Goal: Information Seeking & Learning: Learn about a topic

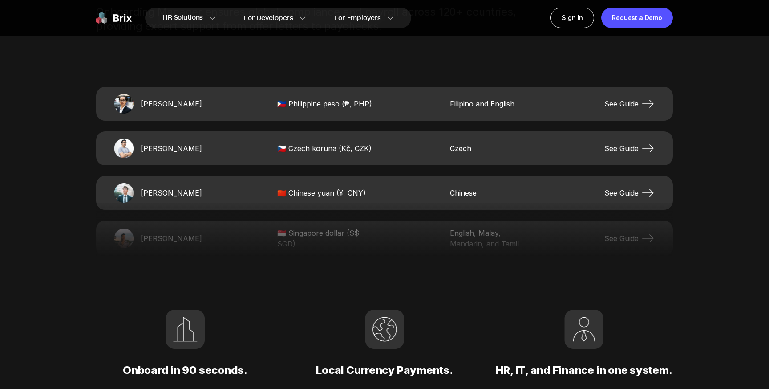
scroll to position [1931, 0]
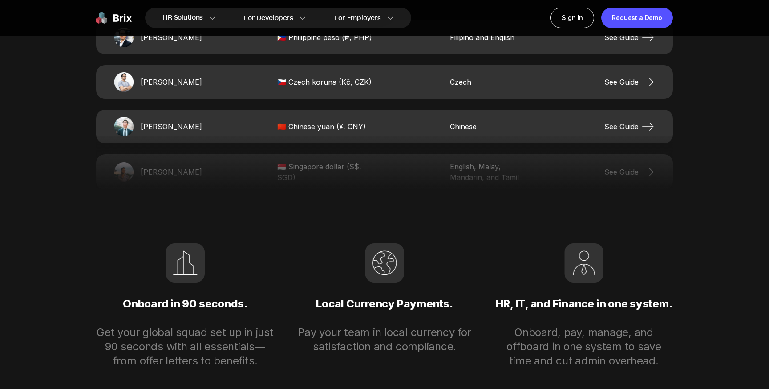
click at [302, 101] on div "[PERSON_NAME] 🇵🇭 Philippine peso (₱, PHP) Filipino and English See Guide [PERSO…" at bounding box center [384, 104] width 577 height 169
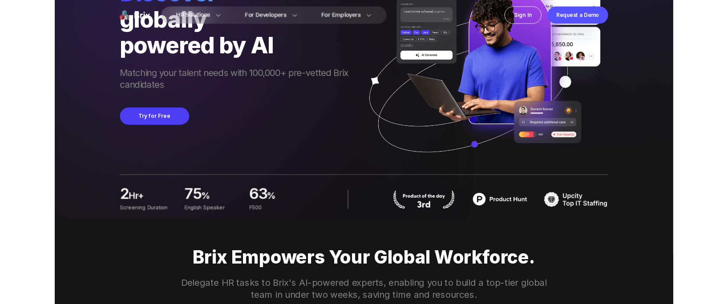
scroll to position [0, 0]
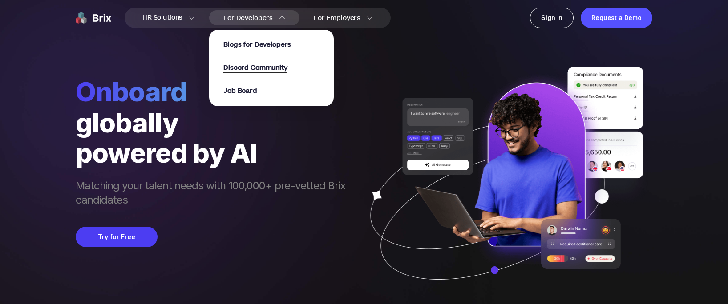
click at [236, 65] on span "Discord Community" at bounding box center [255, 68] width 64 height 10
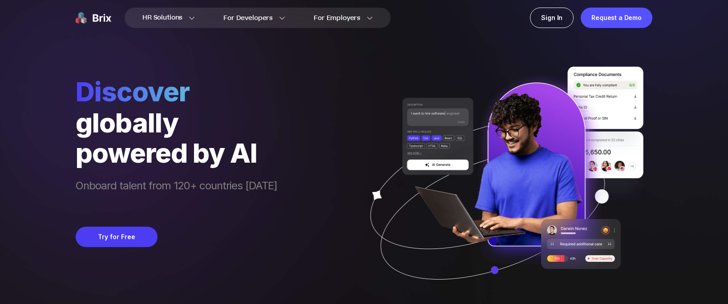
click at [487, 98] on img at bounding box center [503, 186] width 298 height 239
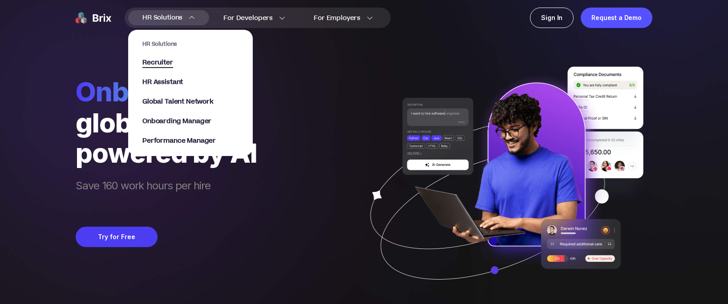
click at [162, 64] on span "Recruiter" at bounding box center [157, 63] width 31 height 10
click at [179, 138] on span "Performance Manager" at bounding box center [178, 141] width 73 height 10
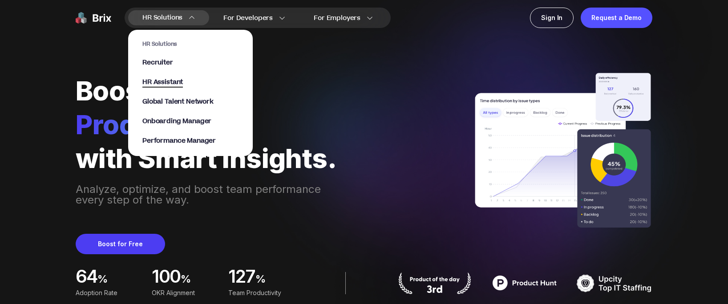
click at [178, 79] on span "HR Assistant" at bounding box center [162, 82] width 41 height 10
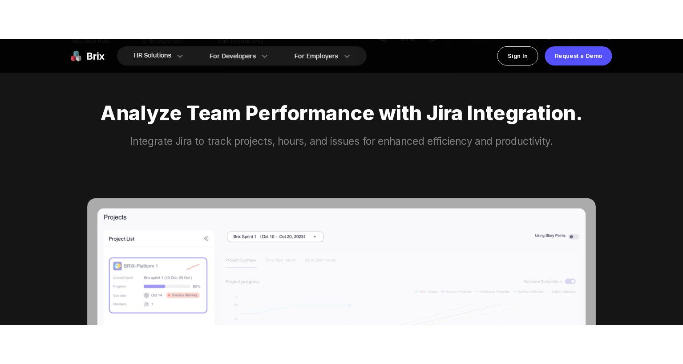
scroll to position [296, 0]
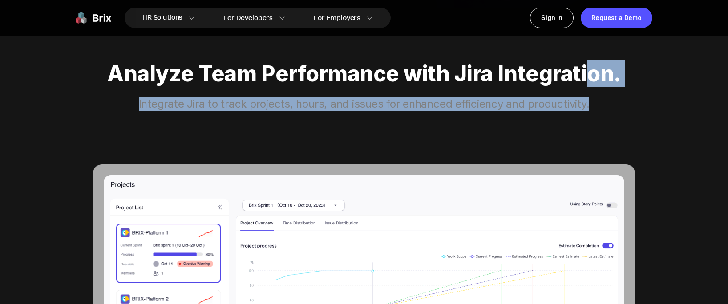
drag, startPoint x: 591, startPoint y: 107, endPoint x: 588, endPoint y: 79, distance: 28.2
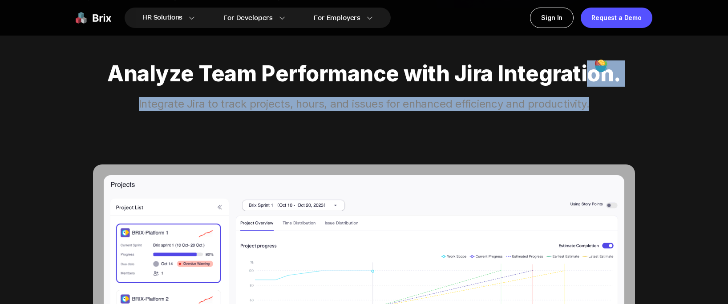
click at [588, 79] on div "Analyze Team Performance with Jira Integration." at bounding box center [364, 73] width 577 height 25
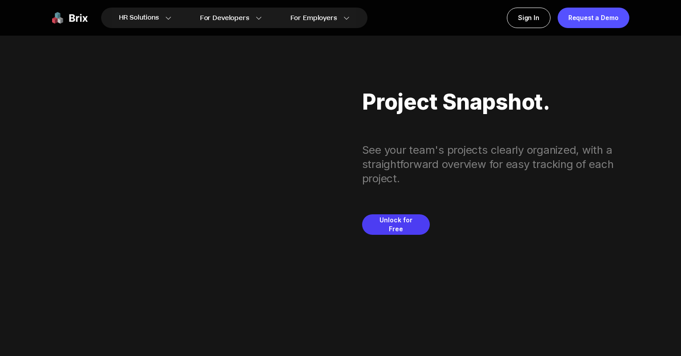
scroll to position [1039, 0]
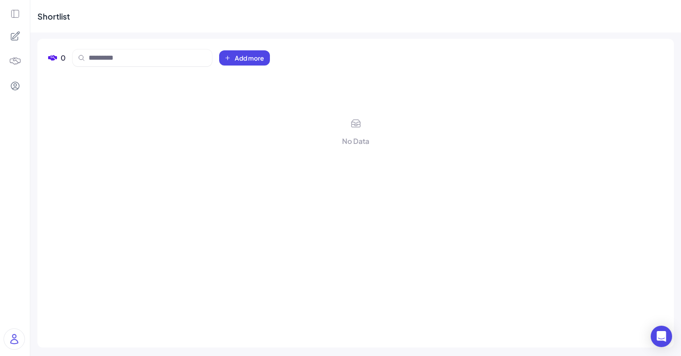
click at [13, 339] on img at bounding box center [14, 339] width 20 height 20
click at [45, 272] on div "Joy Test" at bounding box center [88, 274] width 99 height 12
click at [45, 288] on div "brix.jkk@gmail.com" at bounding box center [88, 284] width 99 height 9
click at [56, 305] on div "root" at bounding box center [88, 301] width 99 height 12
click at [60, 244] on div "No Data" at bounding box center [355, 204] width 615 height 263
